Goal: Information Seeking & Learning: Learn about a topic

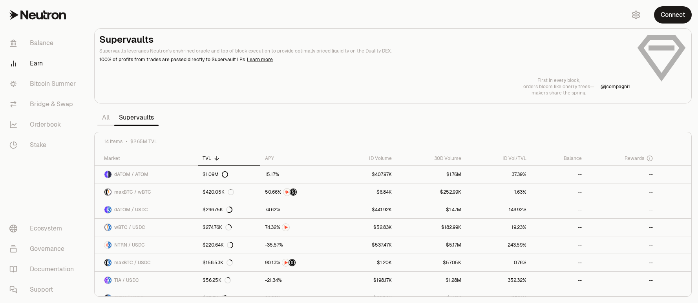
click at [106, 123] on link "All" at bounding box center [105, 118] width 17 height 16
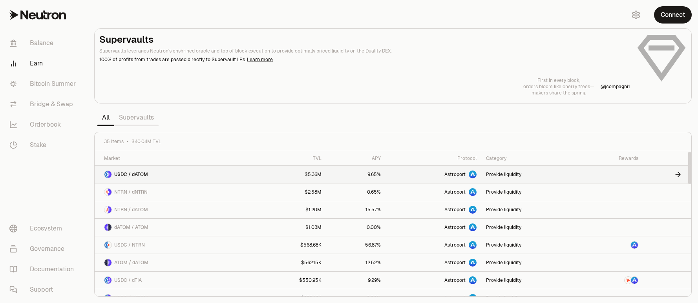
click at [193, 173] on link "USDC / dATOM" at bounding box center [176, 174] width 162 height 17
click at [142, 121] on link "Supervaults" at bounding box center [136, 118] width 44 height 16
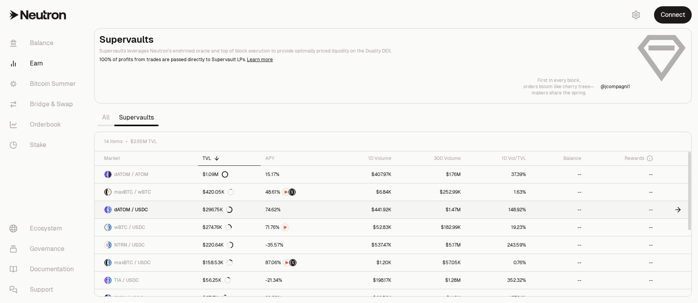
click at [184, 212] on link "dATOM / USDC" at bounding box center [146, 209] width 103 height 17
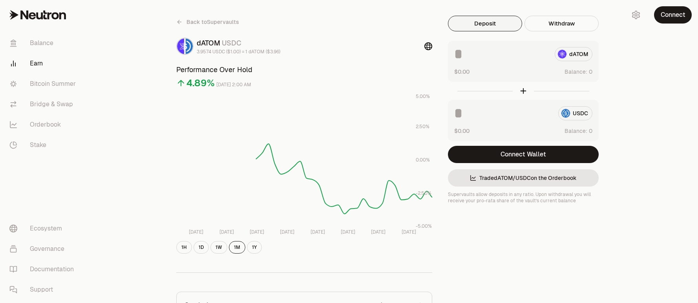
scroll to position [17, 0]
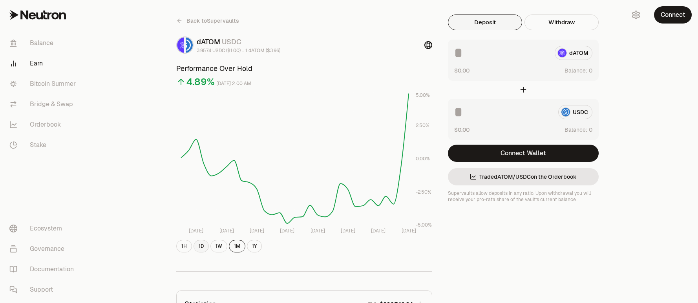
click at [202, 248] on button "1D" at bounding box center [200, 246] width 15 height 13
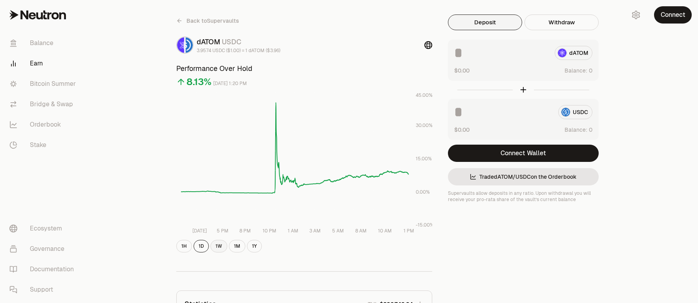
click at [217, 246] on button "1W" at bounding box center [218, 246] width 17 height 13
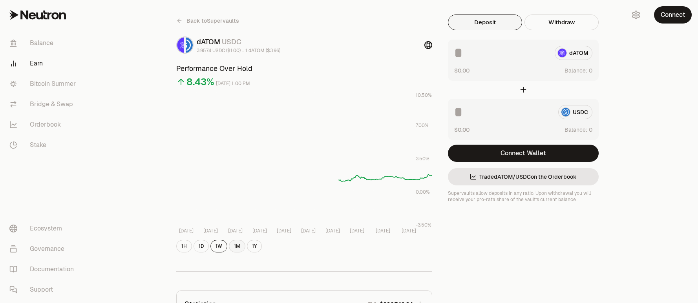
click at [239, 247] on button "1M" at bounding box center [237, 246] width 16 height 13
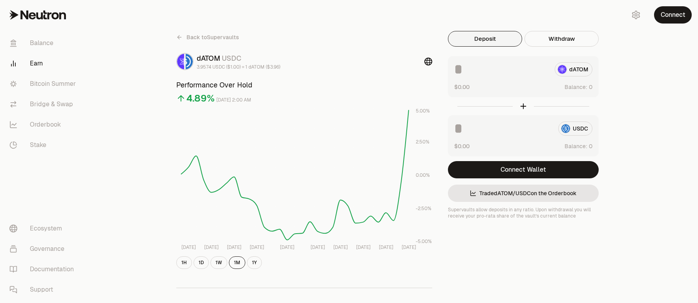
scroll to position [0, 0]
